Goal: Communication & Community: Connect with others

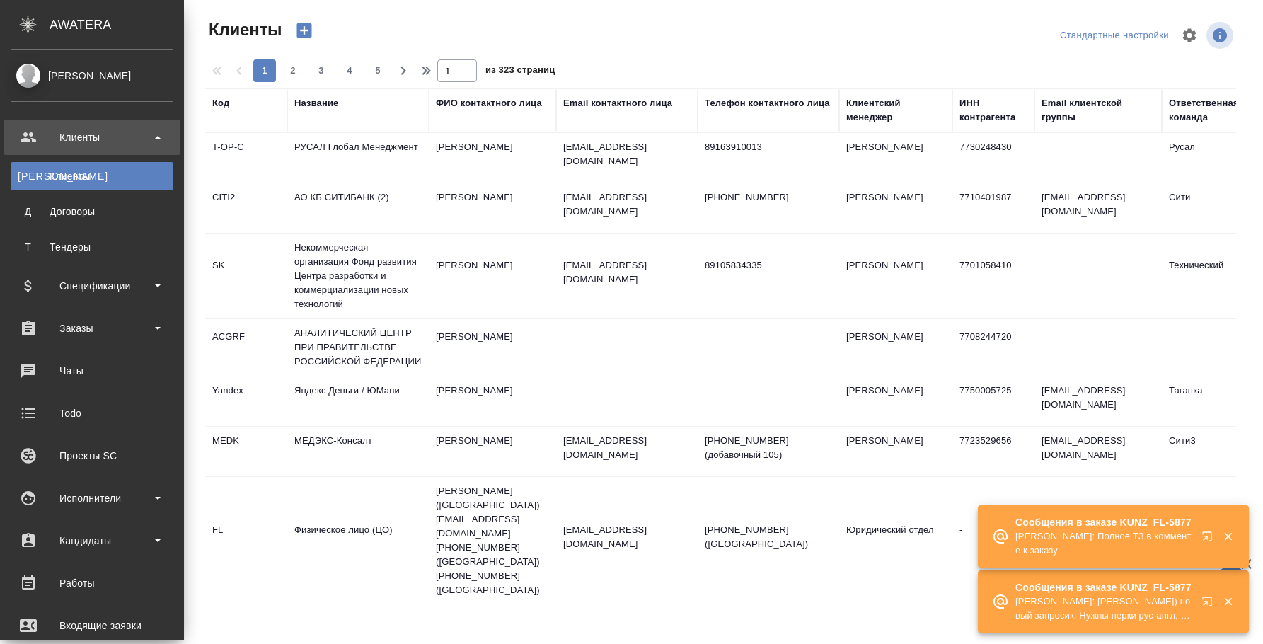
select select "RU"
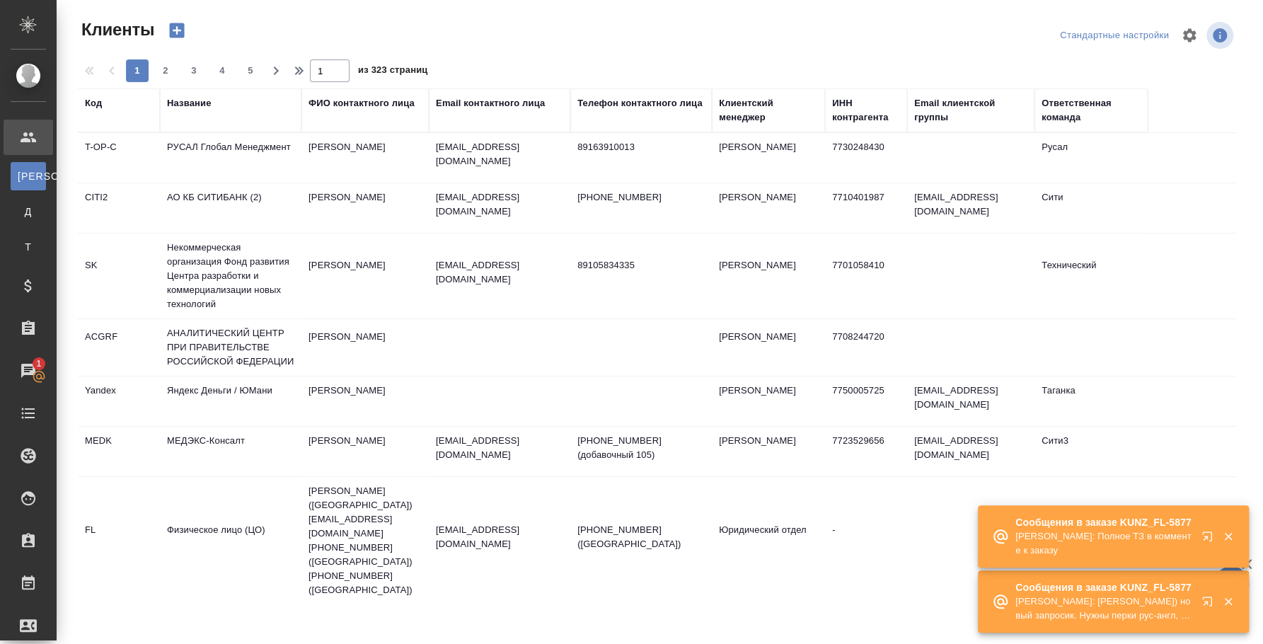
click at [1209, 598] on icon "button" at bounding box center [1210, 604] width 17 height 17
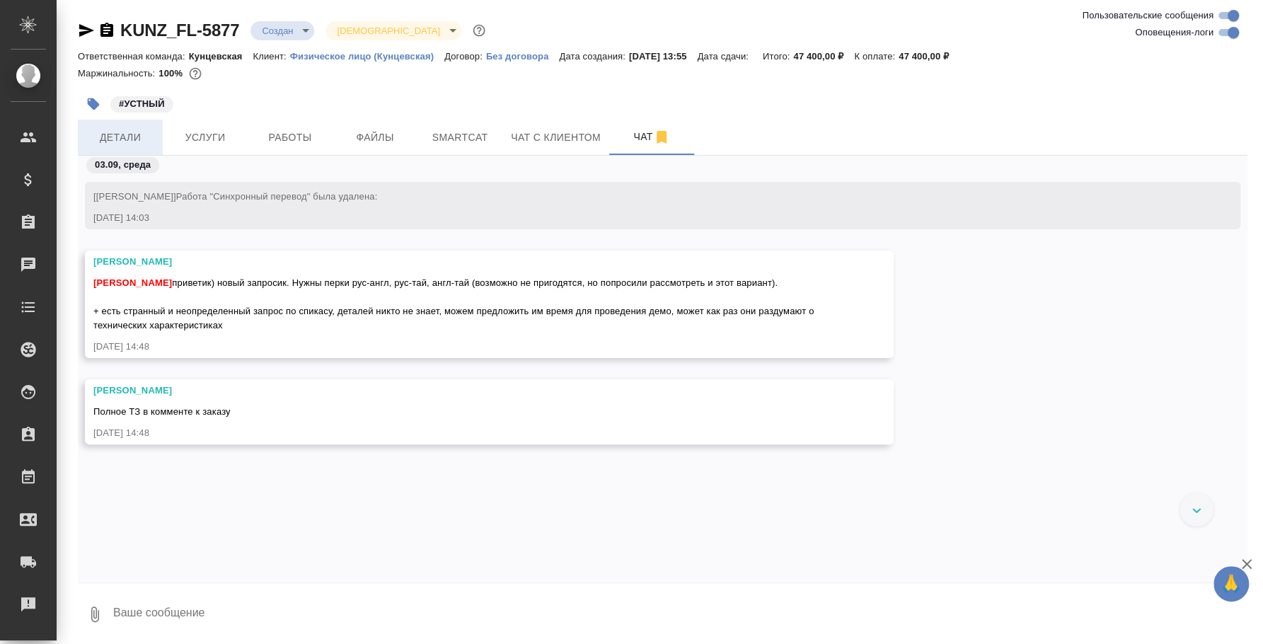
click at [127, 137] on span "Детали" at bounding box center [120, 138] width 68 height 18
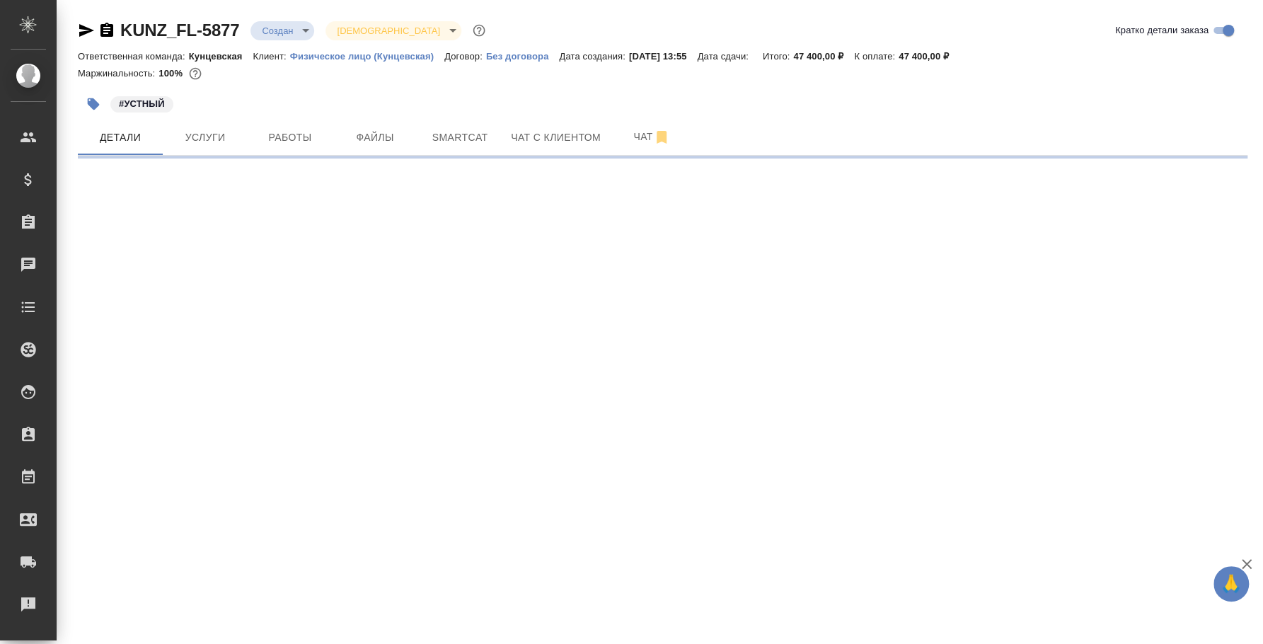
select select "RU"
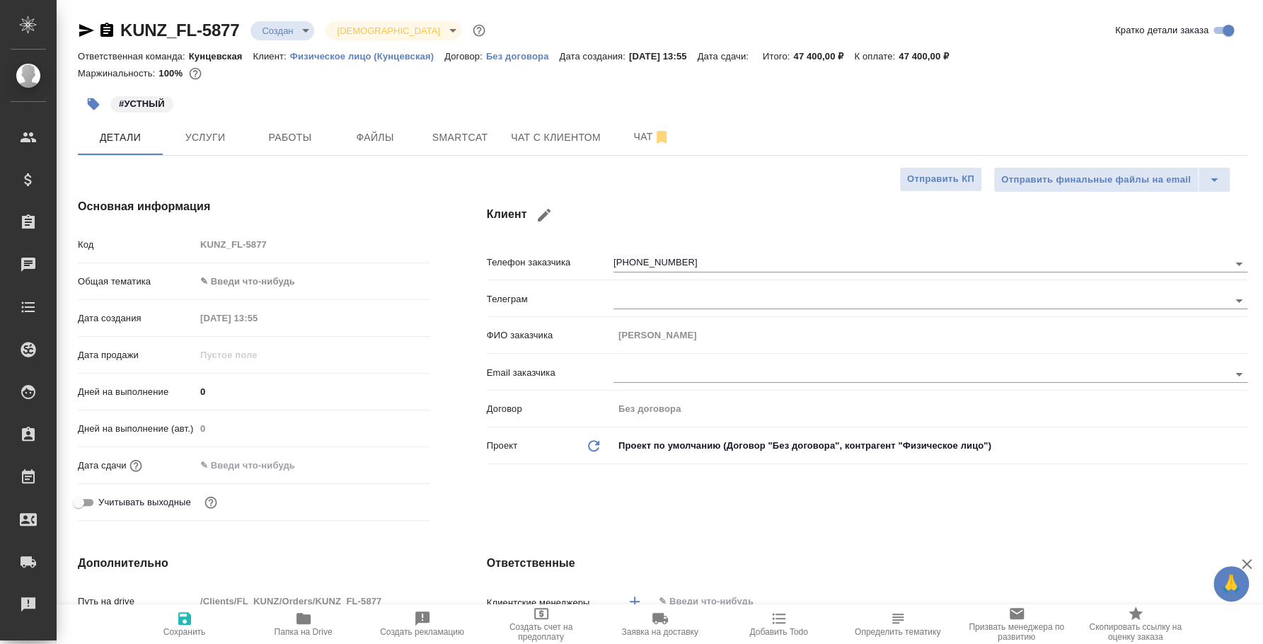
type textarea "x"
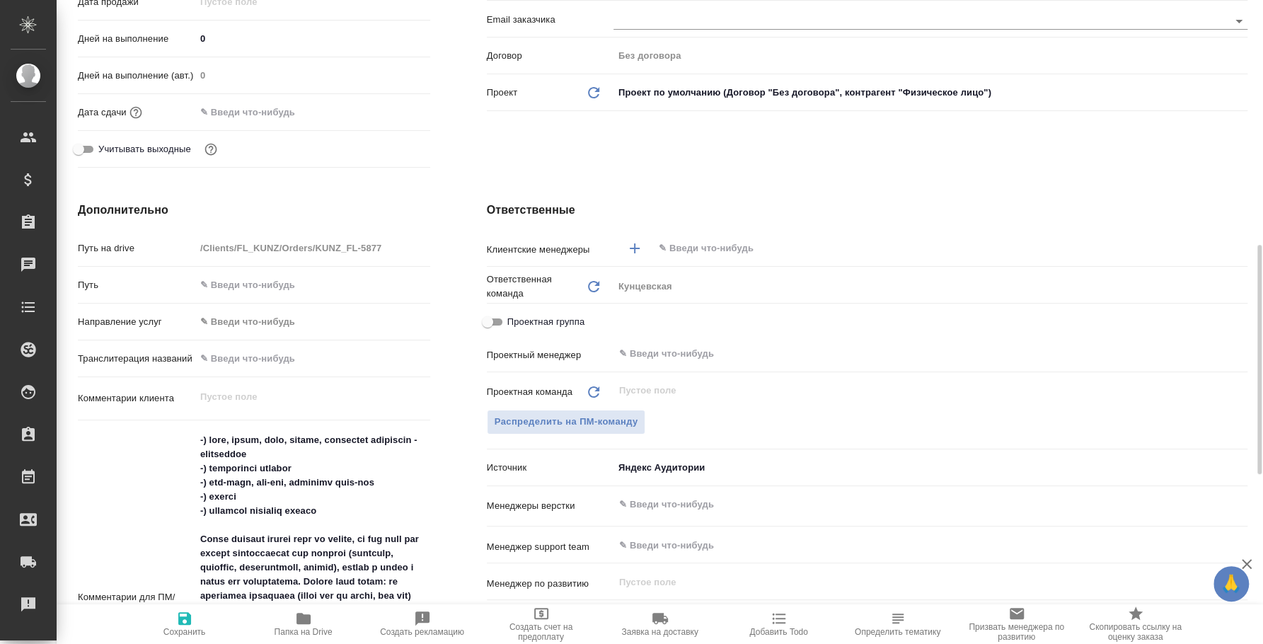
scroll to position [529, 0]
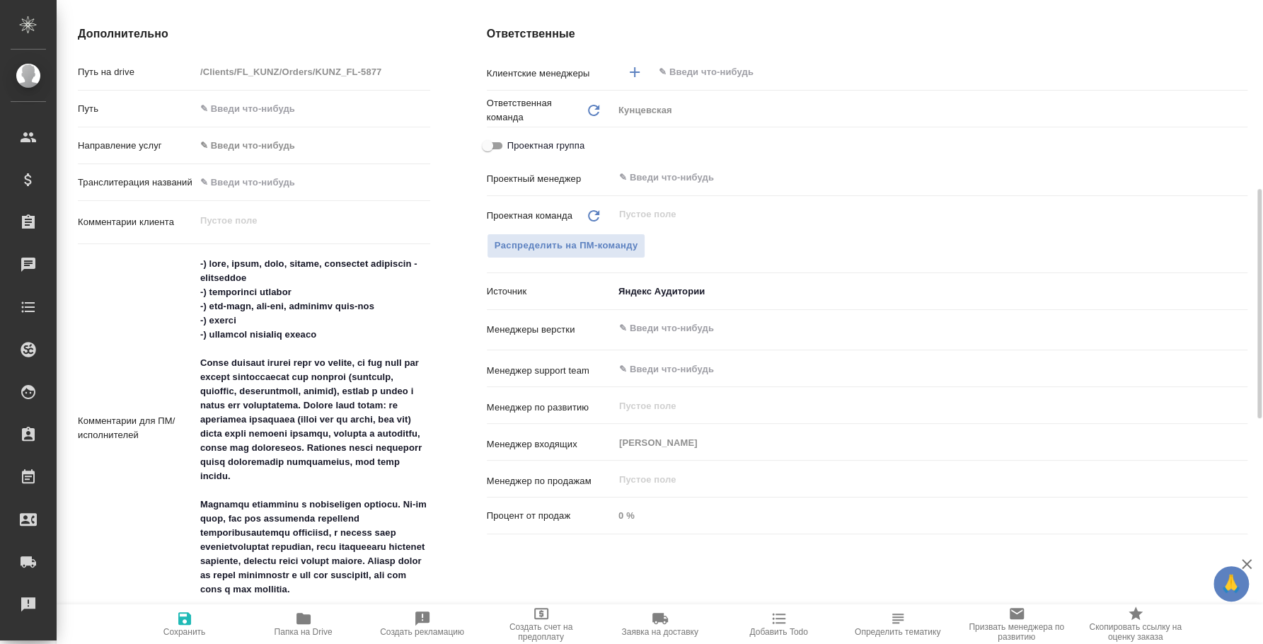
type textarea "x"
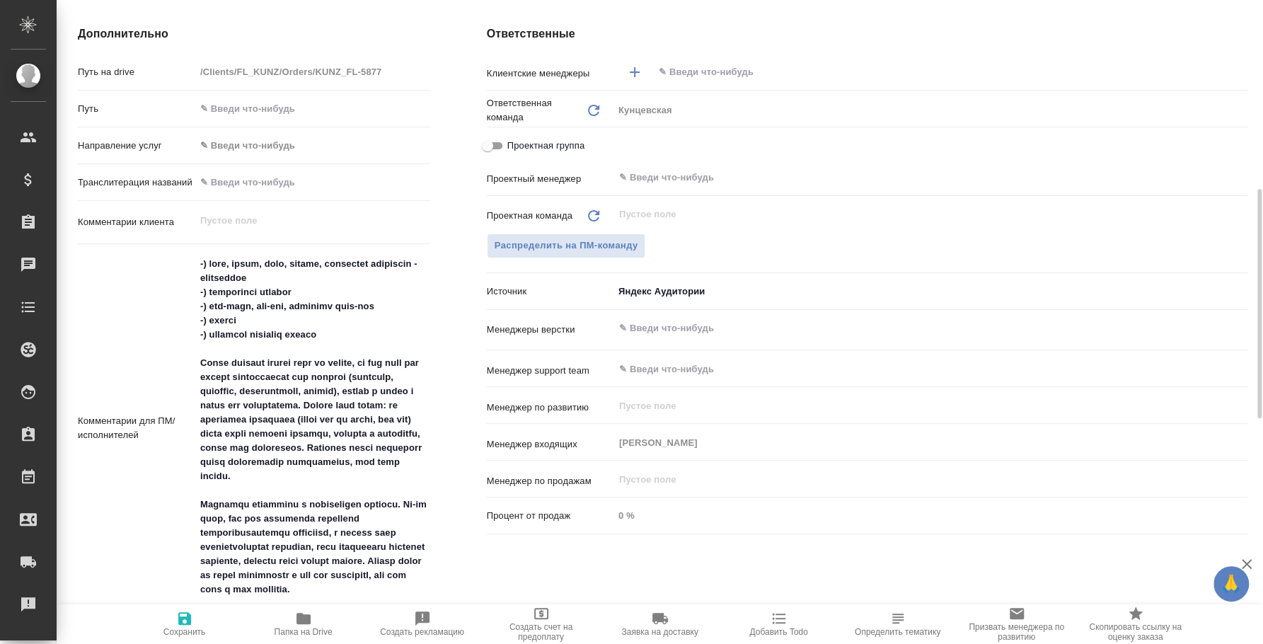
type textarea "x"
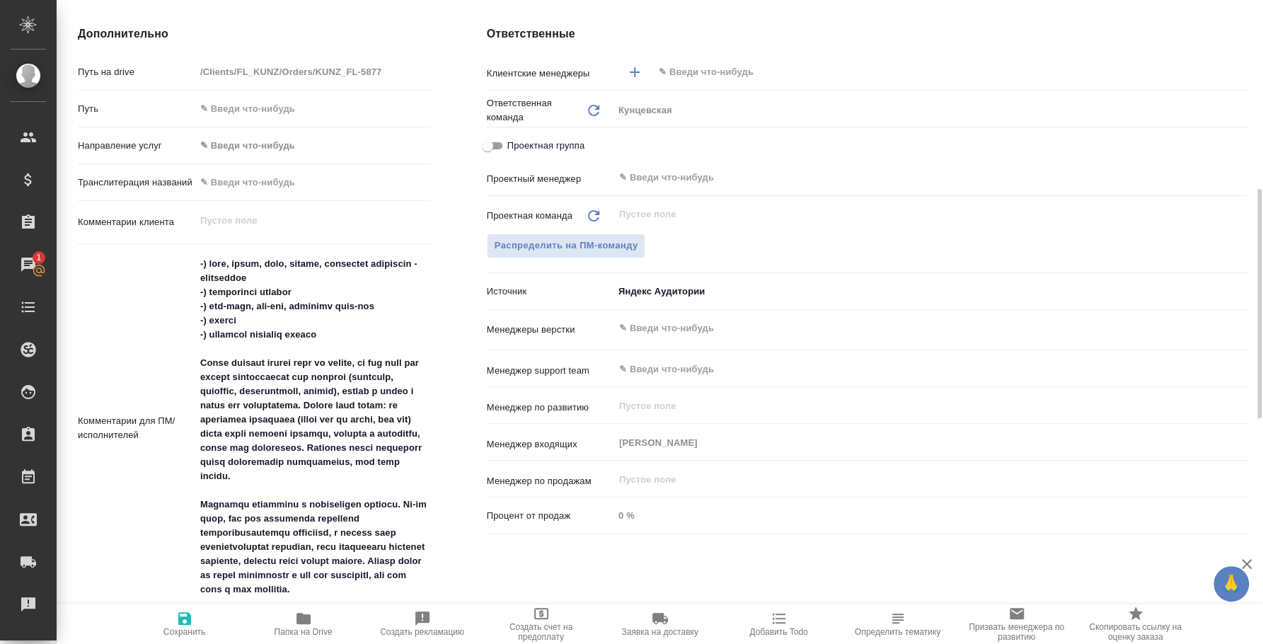
type textarea "x"
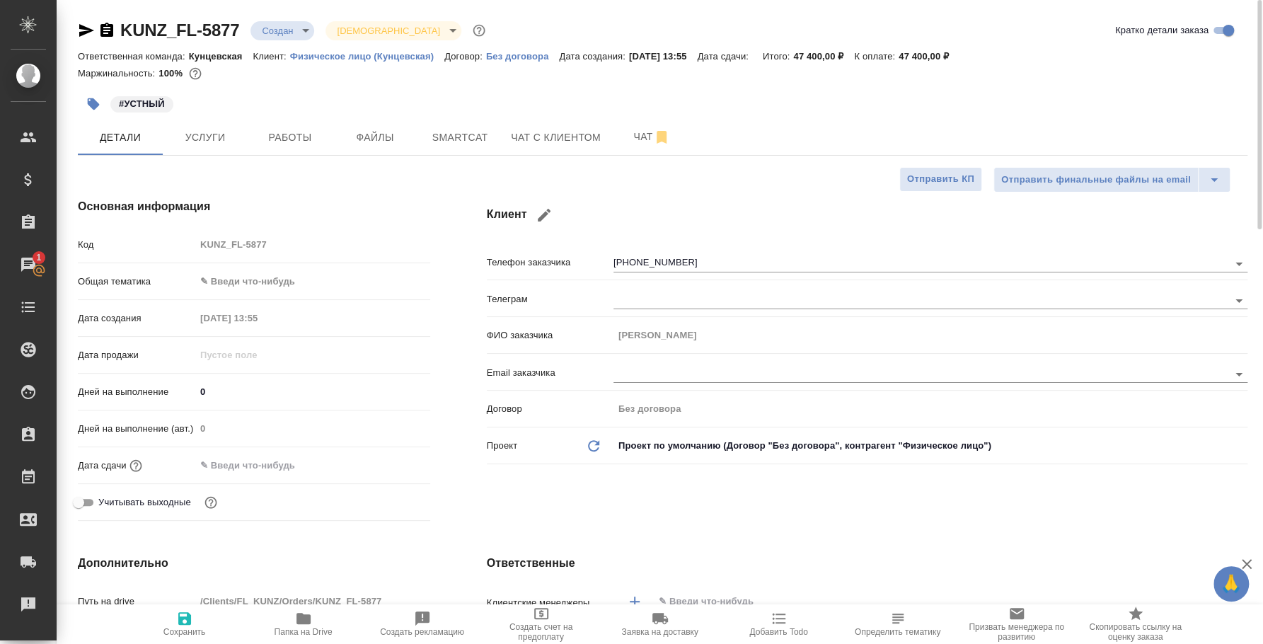
scroll to position [88, 0]
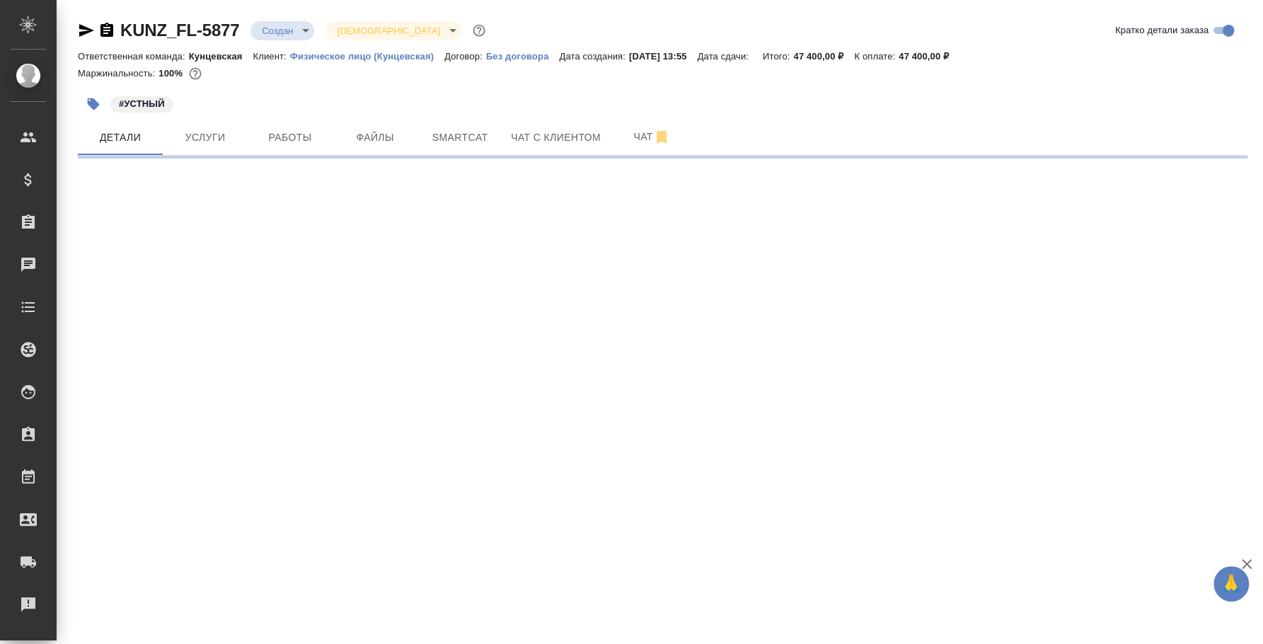
select select "RU"
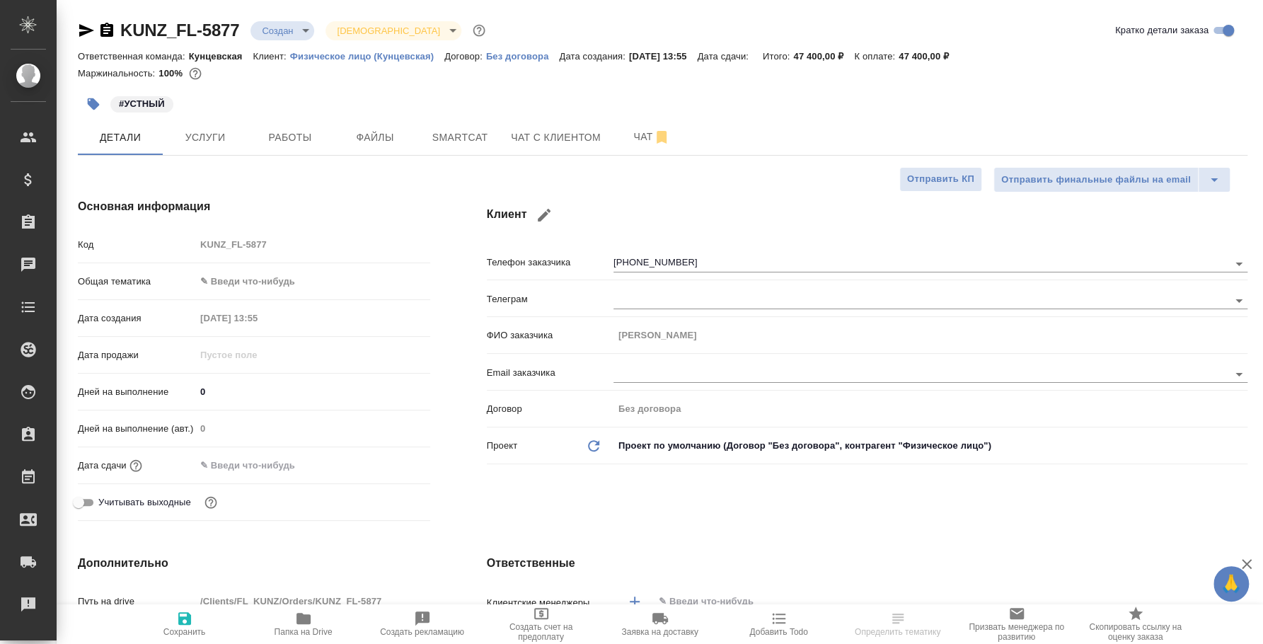
type textarea "x"
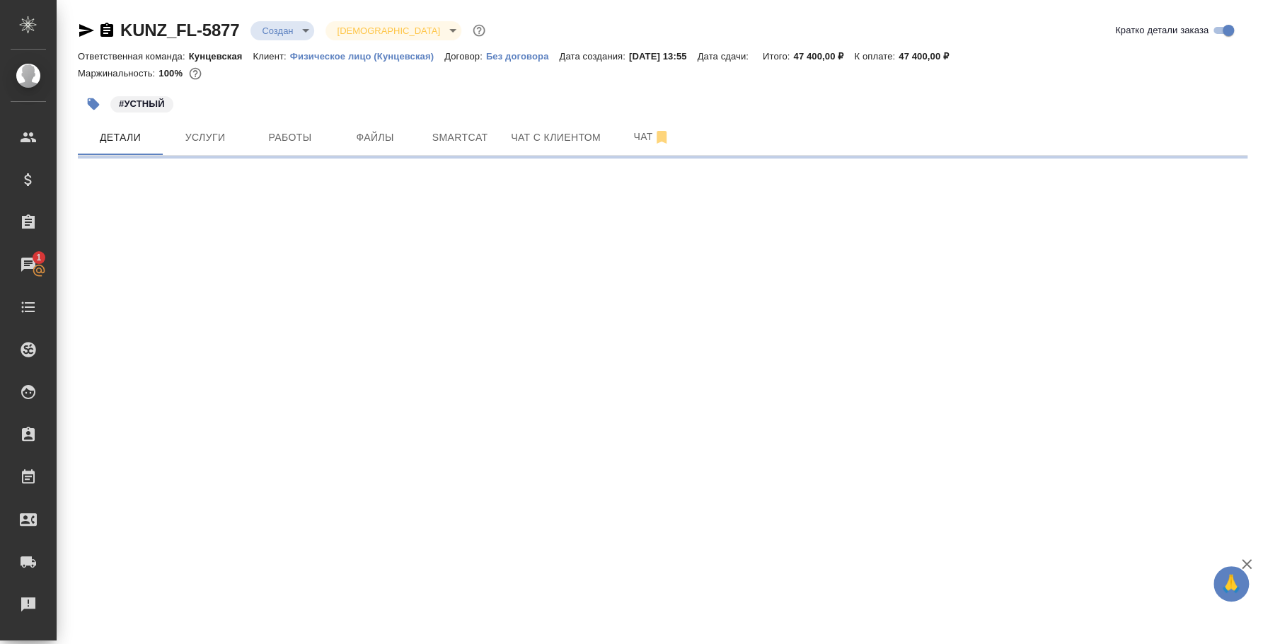
select select "RU"
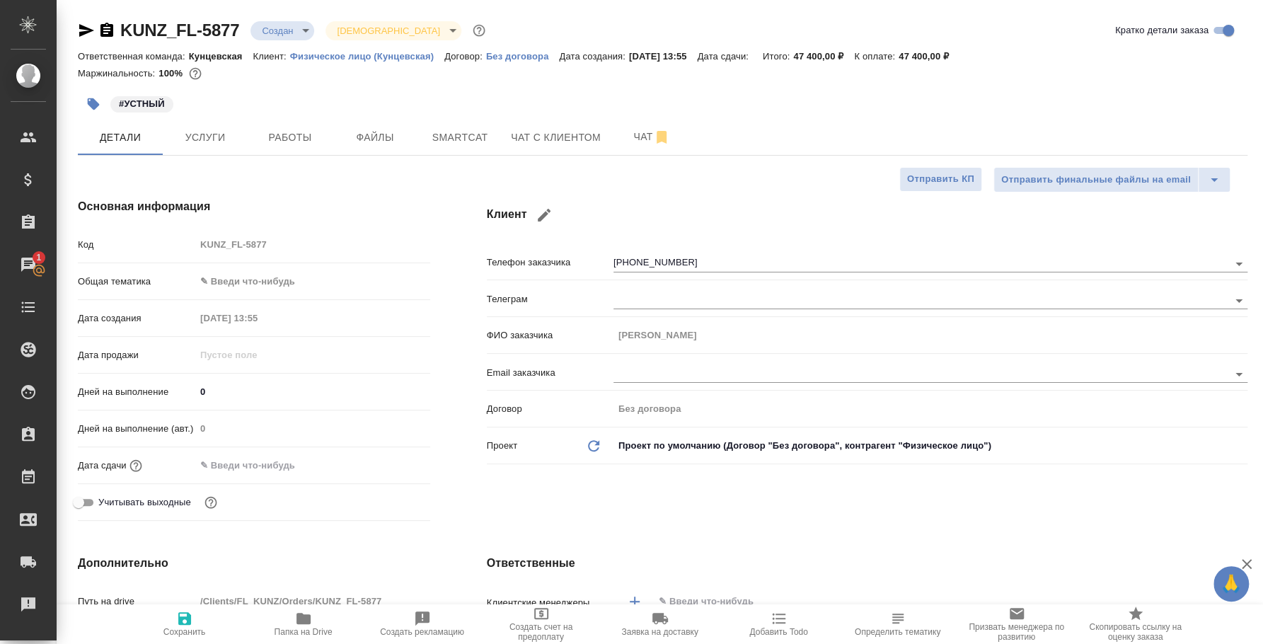
type textarea "x"
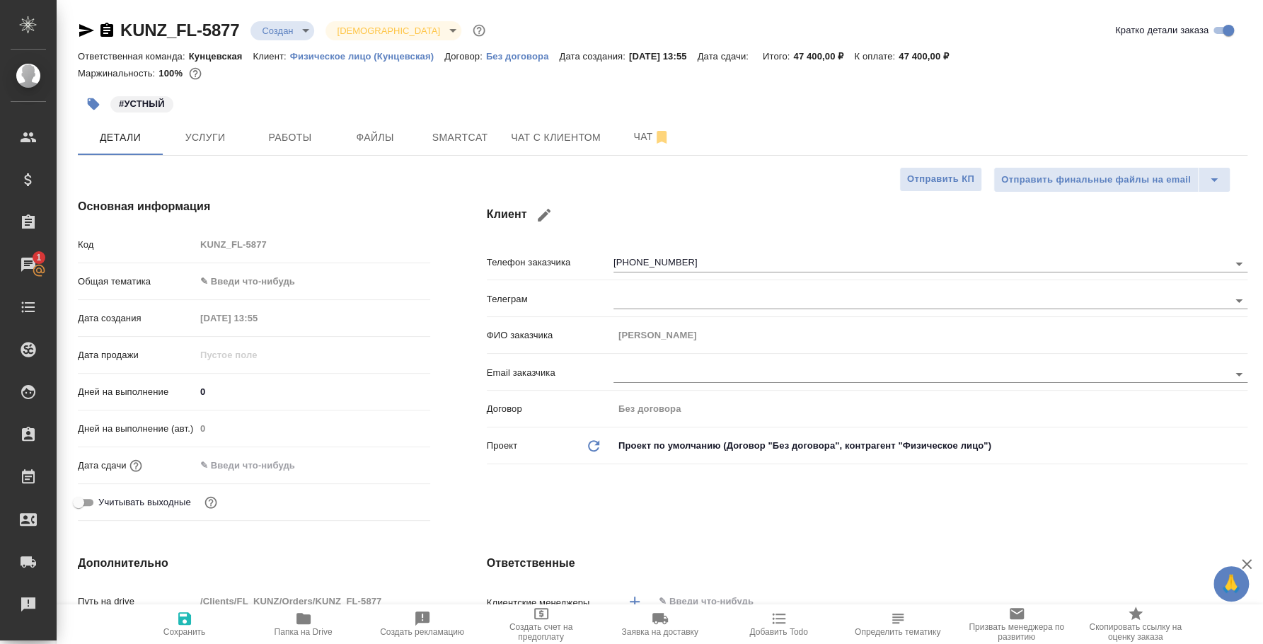
type textarea "x"
click at [649, 148] on button "Чат" at bounding box center [651, 137] width 85 height 35
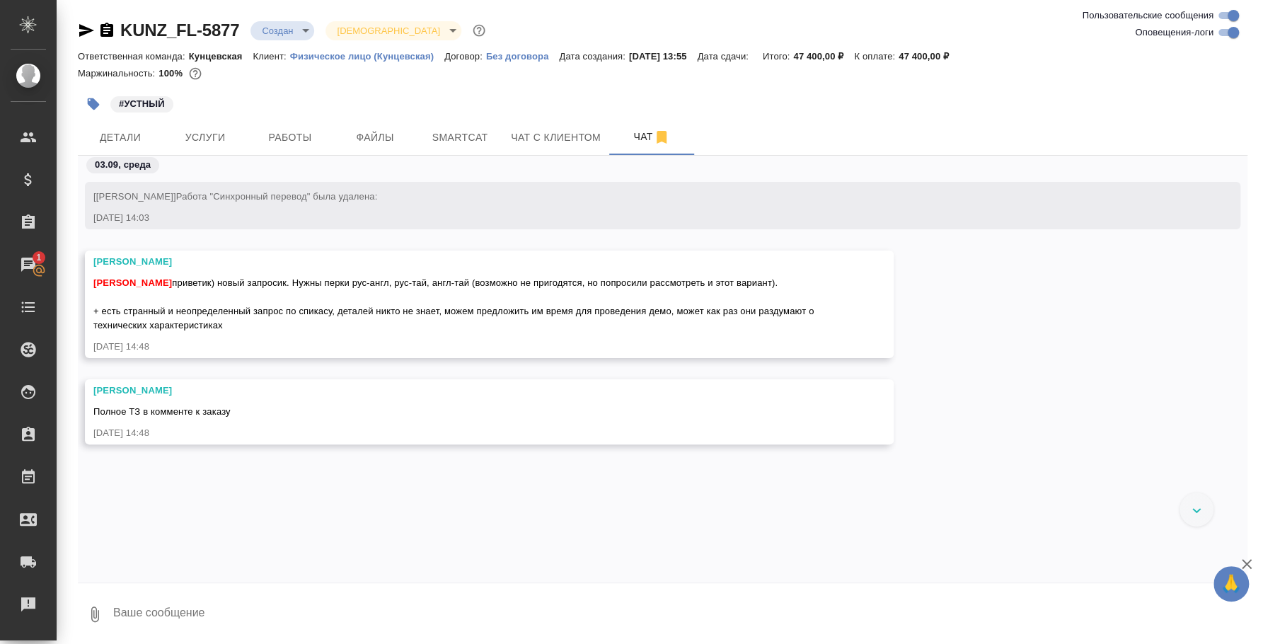
click at [346, 609] on textarea at bounding box center [680, 614] width 1136 height 48
click at [355, 607] on textarea at bounding box center [680, 614] width 1136 height 48
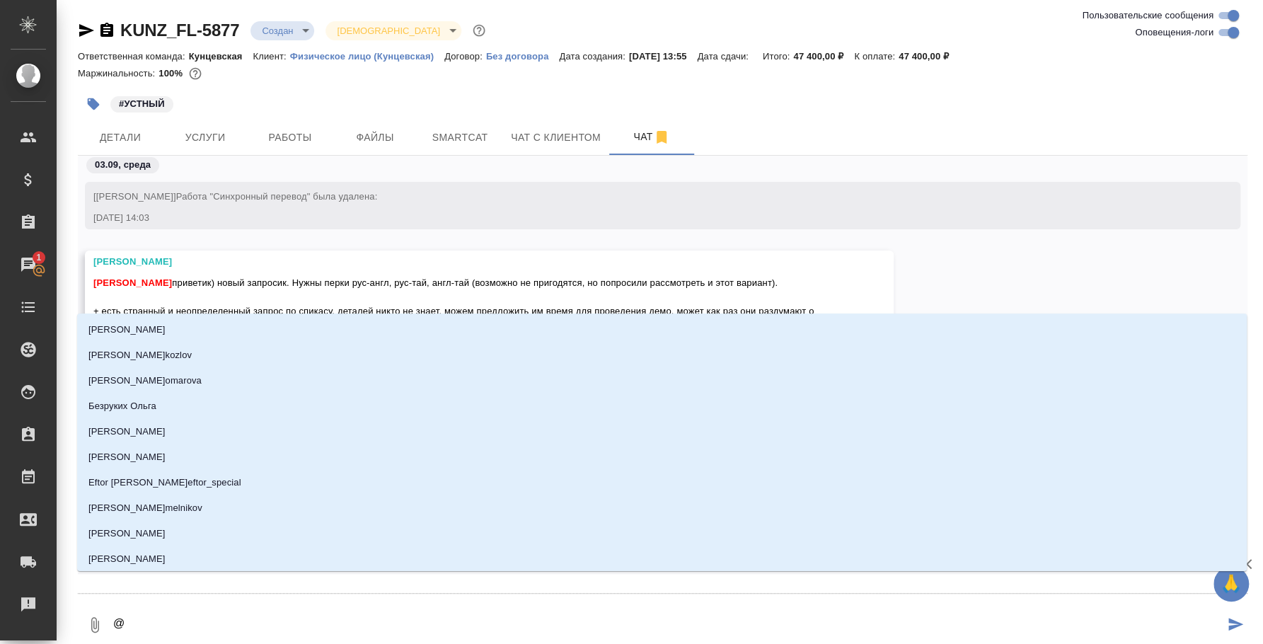
type textarea "@d"
type input "d"
type textarea "@dt"
type input "dt"
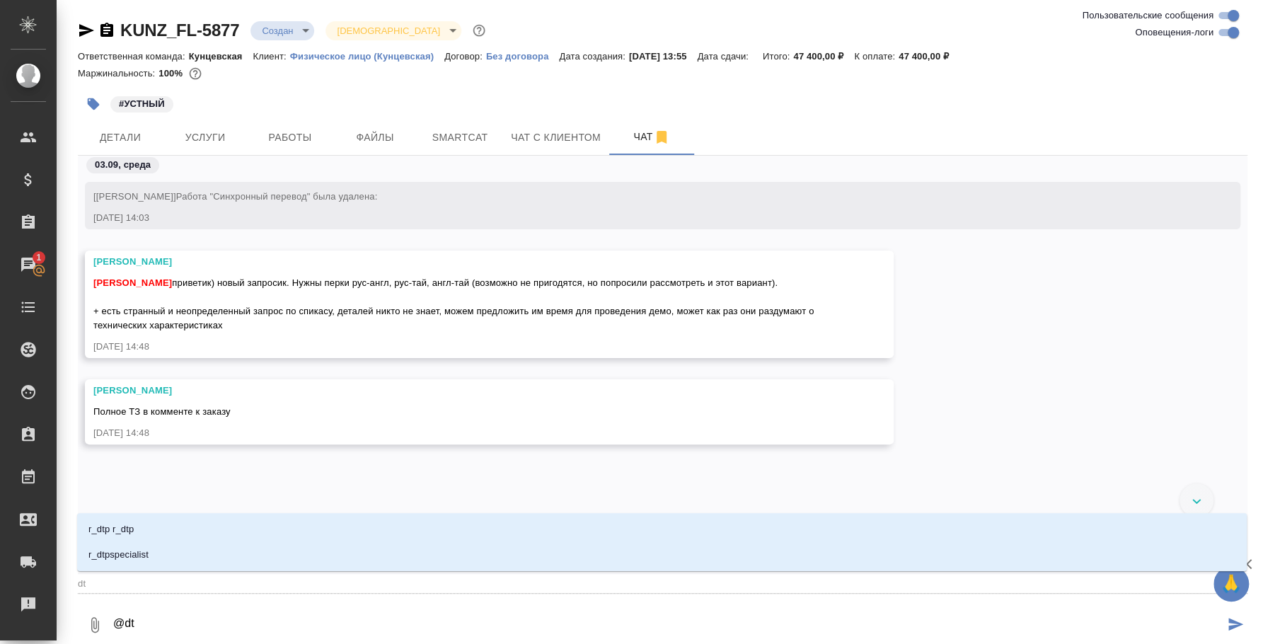
type textarea "@dtc"
type input "dtc"
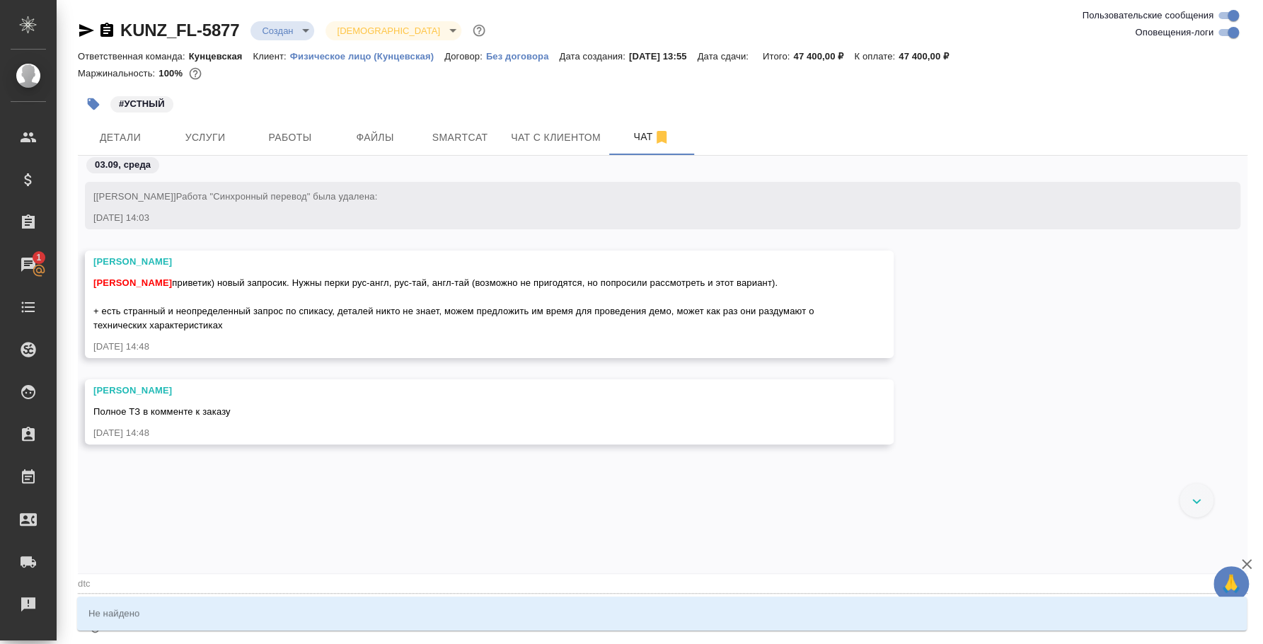
type textarea "@dt"
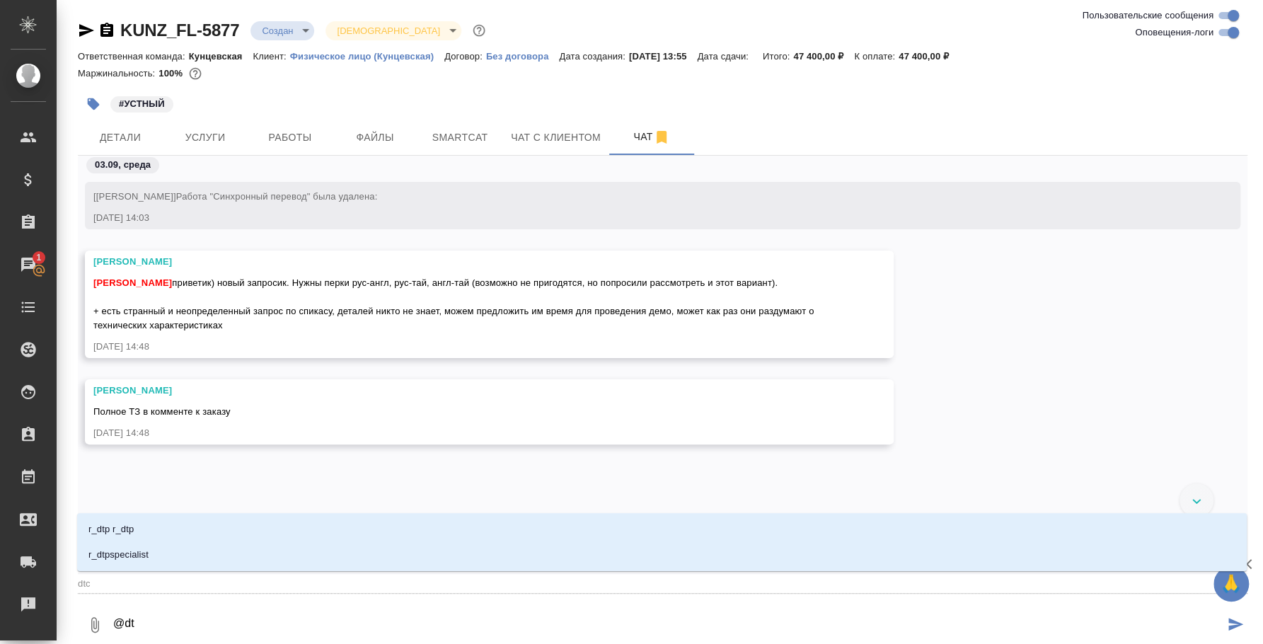
type input "dt"
type textarea "@d"
type input "d"
type textarea "@"
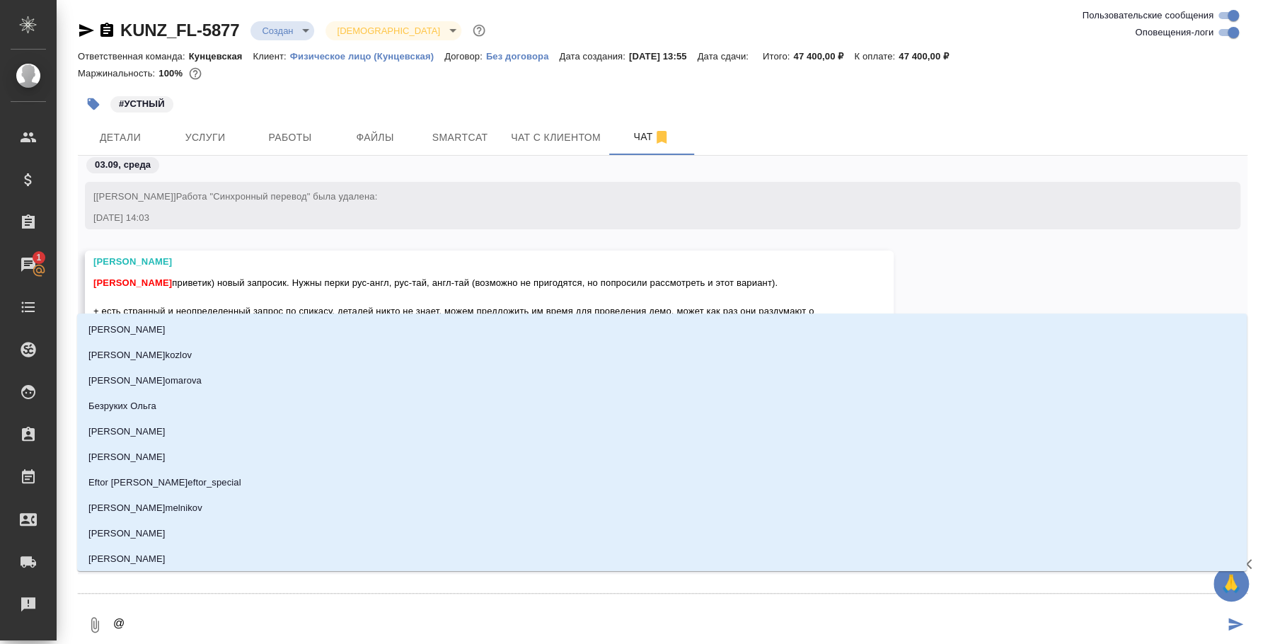
type textarea "@d"
type input "d"
type textarea "@"
type textarea "@в"
type input "в"
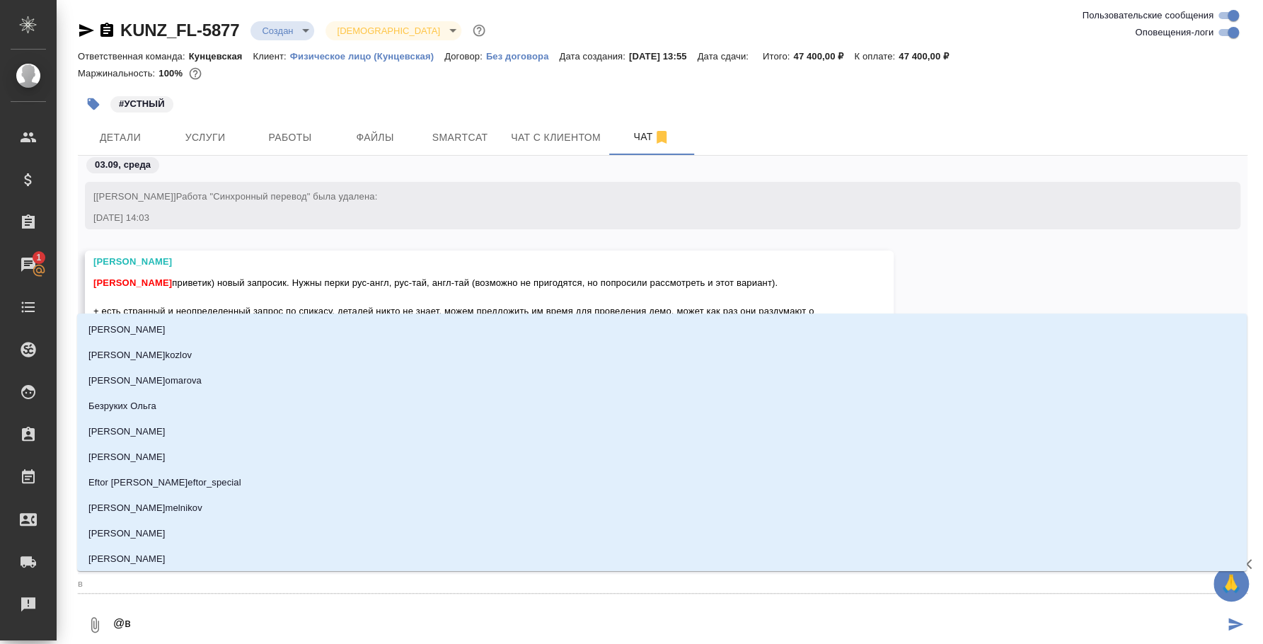
type textarea "@ве"
type input "ве"
type textarea "@вес"
type input "вес"
type textarea "@весе"
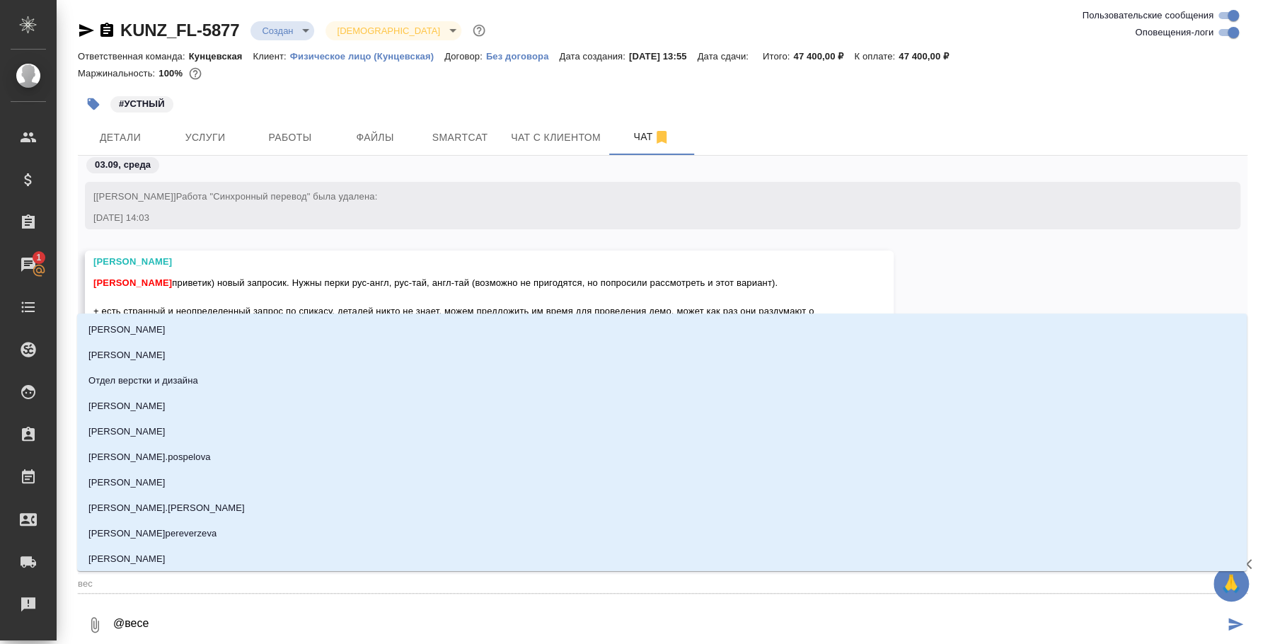
type input "весе"
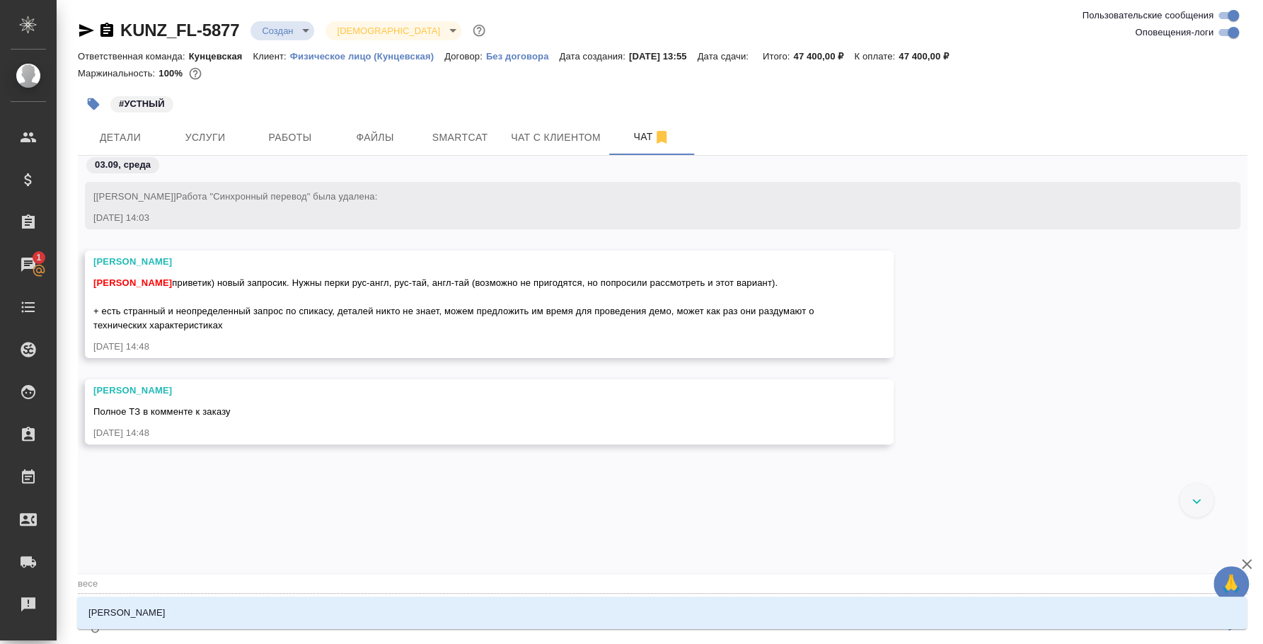
click at [355, 607] on li "Веселова Юлия" at bounding box center [662, 612] width 1170 height 25
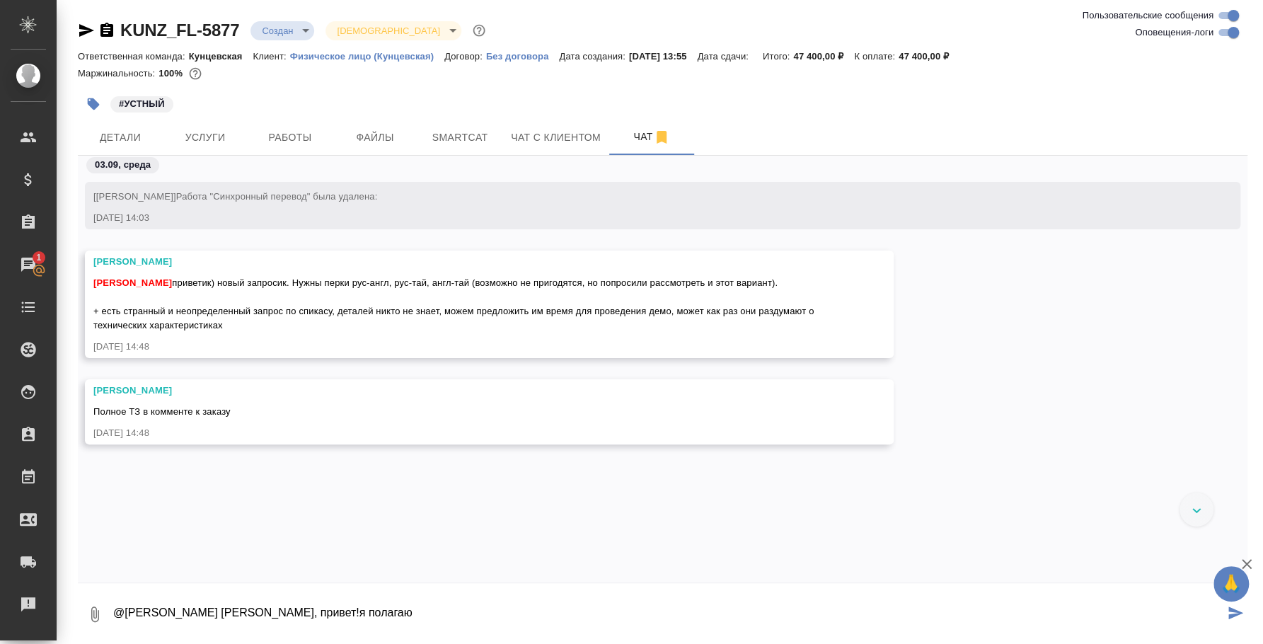
type textarea "@Веселова Юлия Юля, привет! я полагаю"
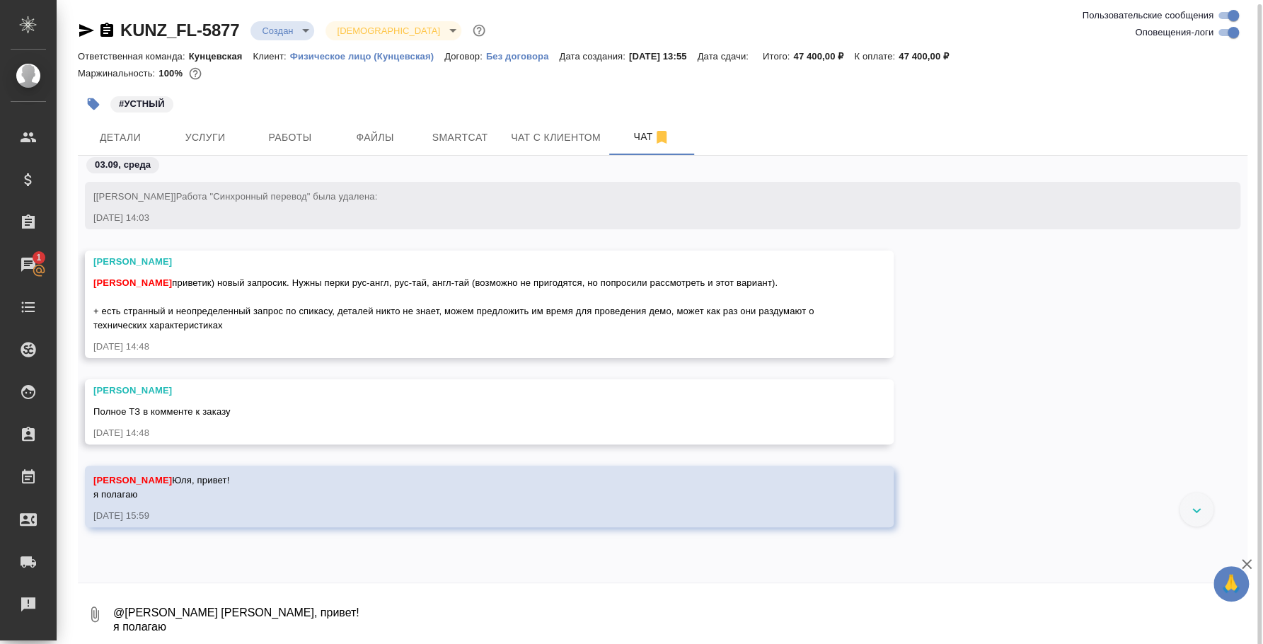
scroll to position [2, 0]
click at [1001, 602] on textarea "@Веселова Юлия Юля, привет! я полагаю" at bounding box center [680, 612] width 1136 height 48
type textarea "мне тут вендоров надо подключить на поиск"
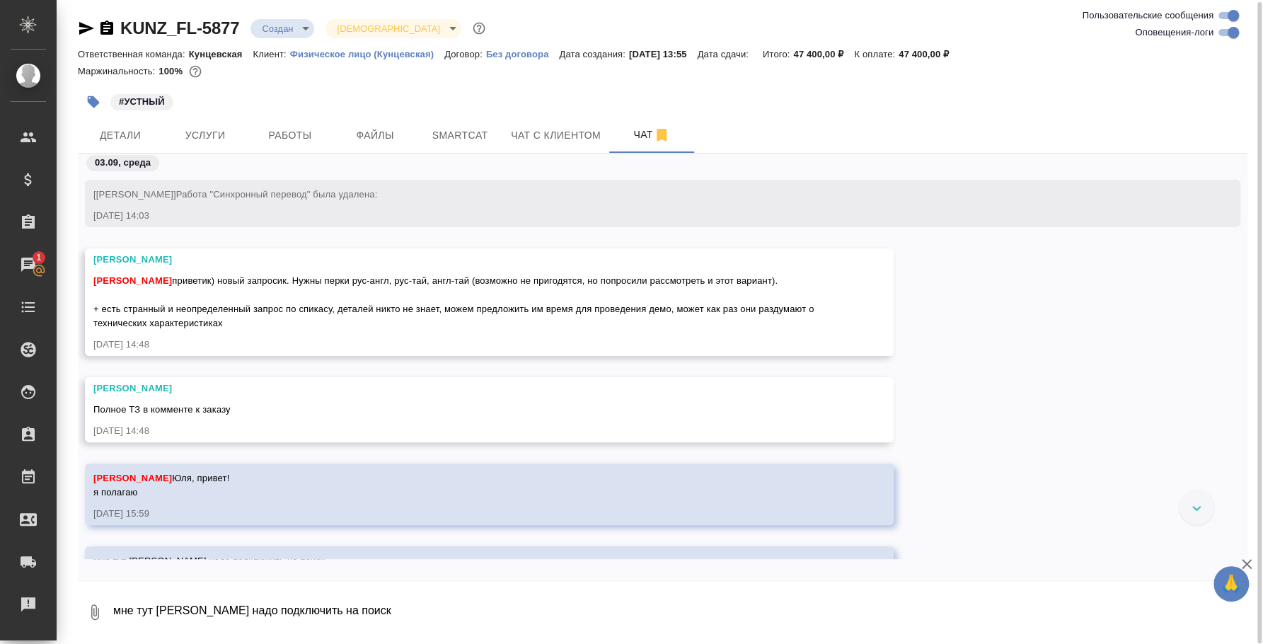
scroll to position [34, 0]
